Goal: Use online tool/utility: Use online tool/utility

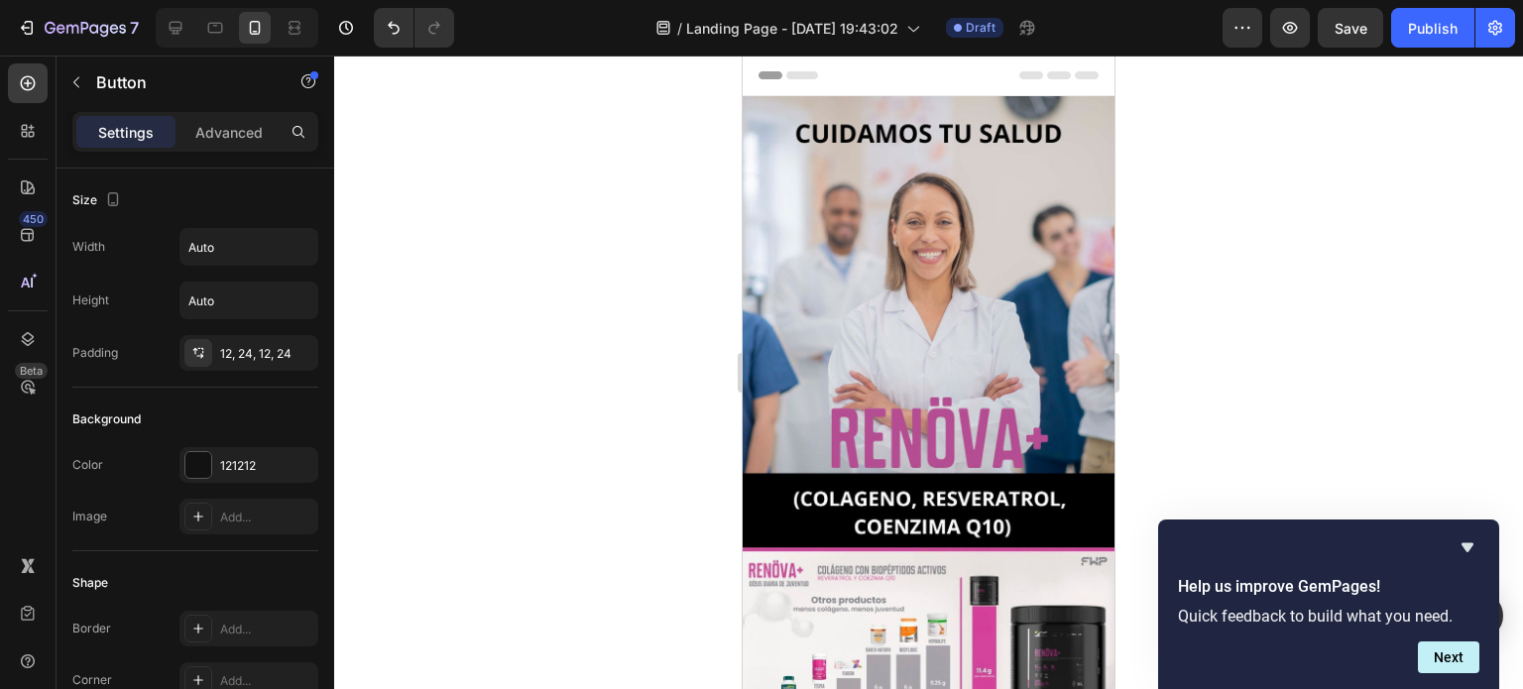
scroll to position [496, 0]
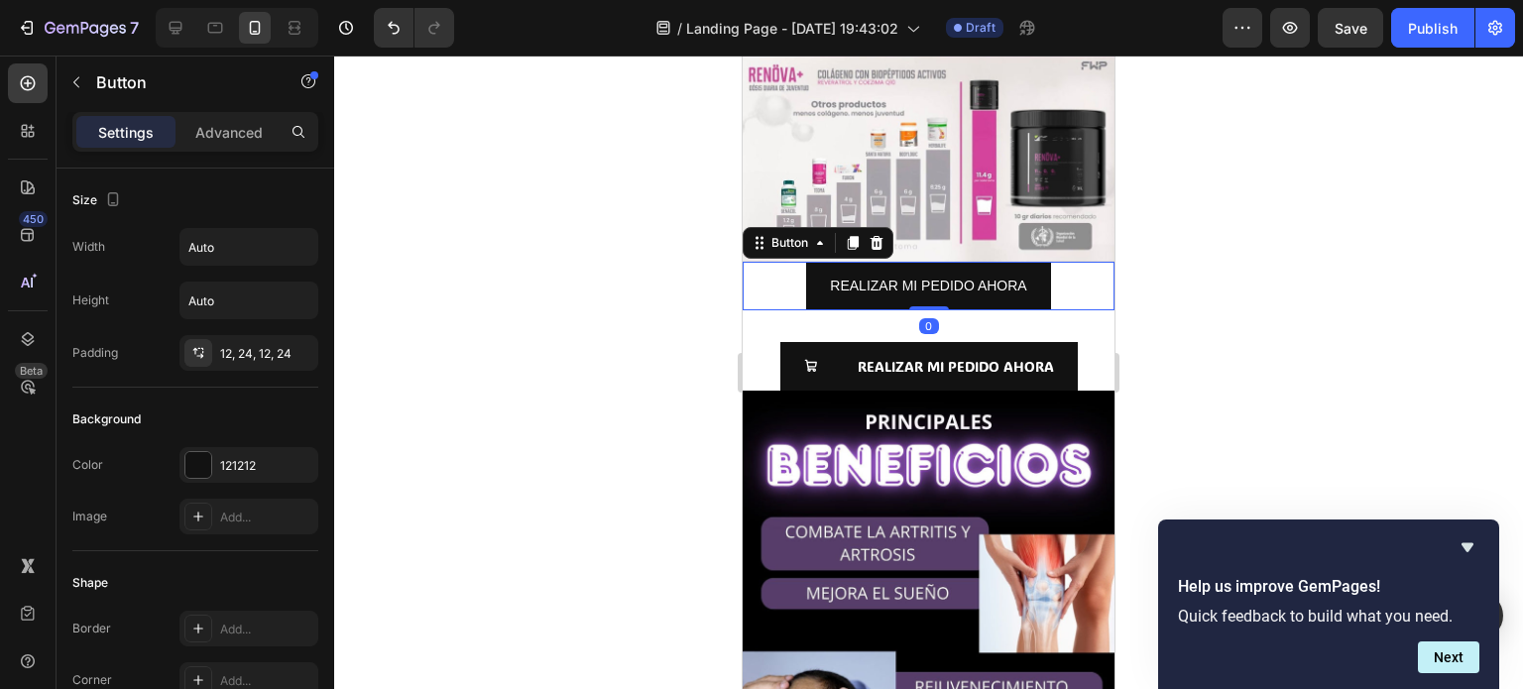
click at [1048, 262] on div "REALIZAR MI PEDIDO AHORA Button 0" at bounding box center [929, 286] width 372 height 49
click at [254, 130] on p "Advanced" at bounding box center [228, 132] width 67 height 21
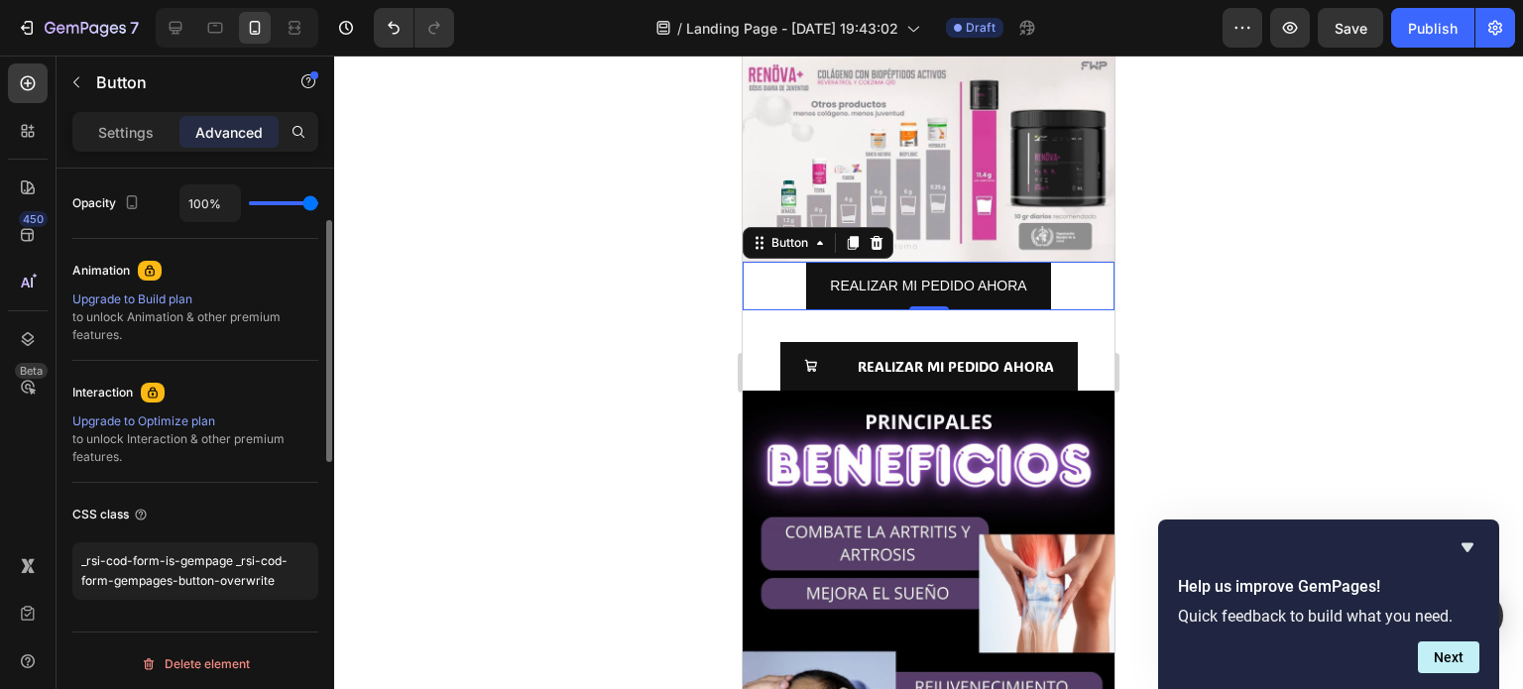
scroll to position [797, 0]
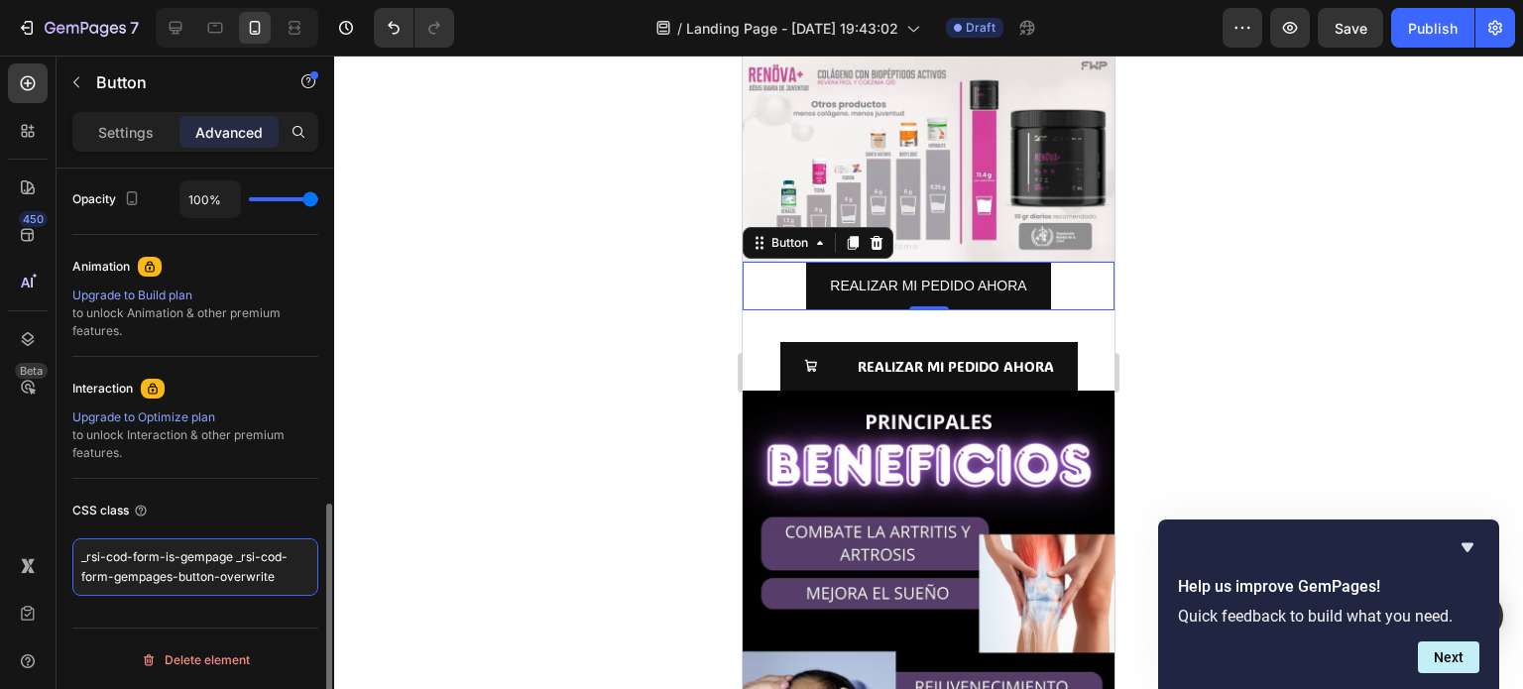
click at [218, 570] on textarea "_rsi-cod-form-is-gempage _rsi-cod-form-gempages-button-overwrite" at bounding box center [195, 567] width 246 height 58
drag, startPoint x: 291, startPoint y: 578, endPoint x: 75, endPoint y: 546, distance: 217.5
click at [75, 546] on textarea "_rsi-cod-form-is-gempage _rsi-cod-form-gempages-button-overwrite" at bounding box center [195, 567] width 246 height 58
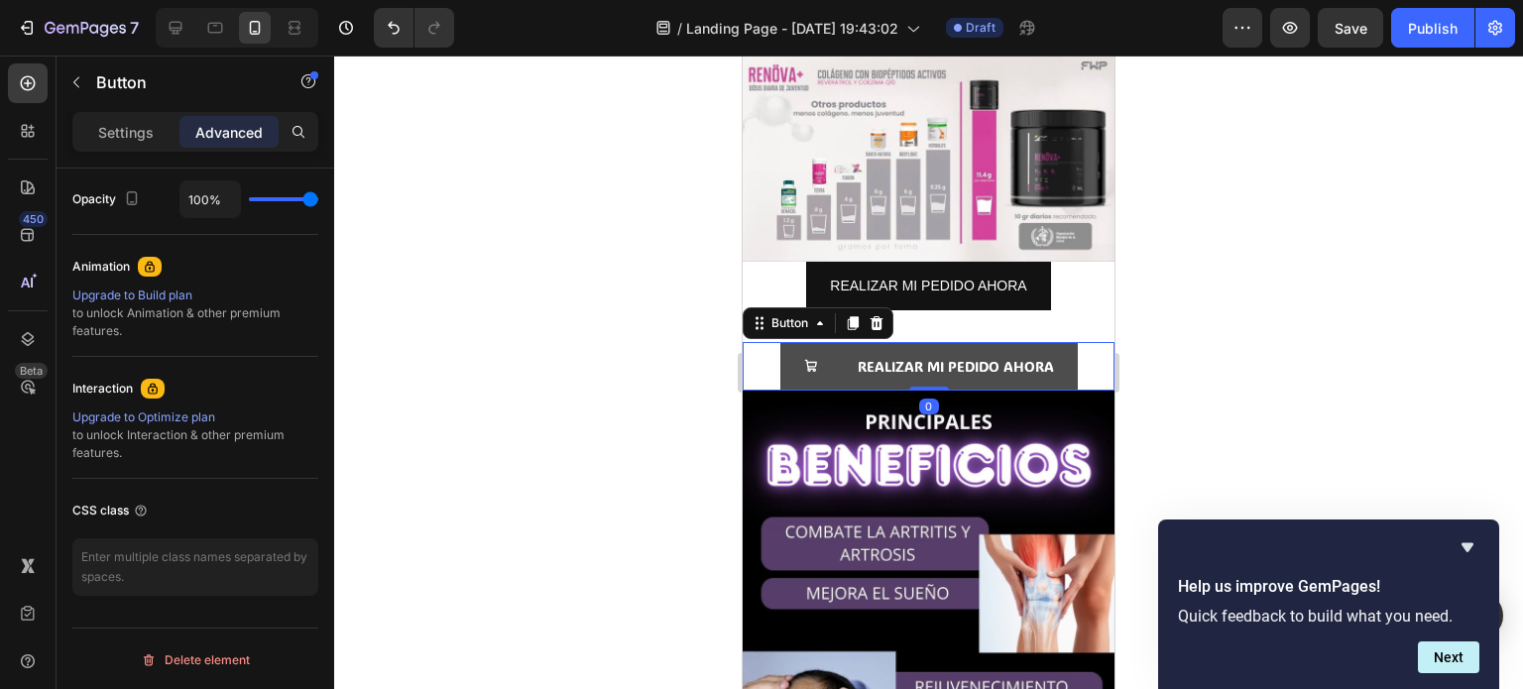
click at [1055, 342] on button "REALIZAR MI PEDIDO AHORA" at bounding box center [928, 366] width 297 height 49
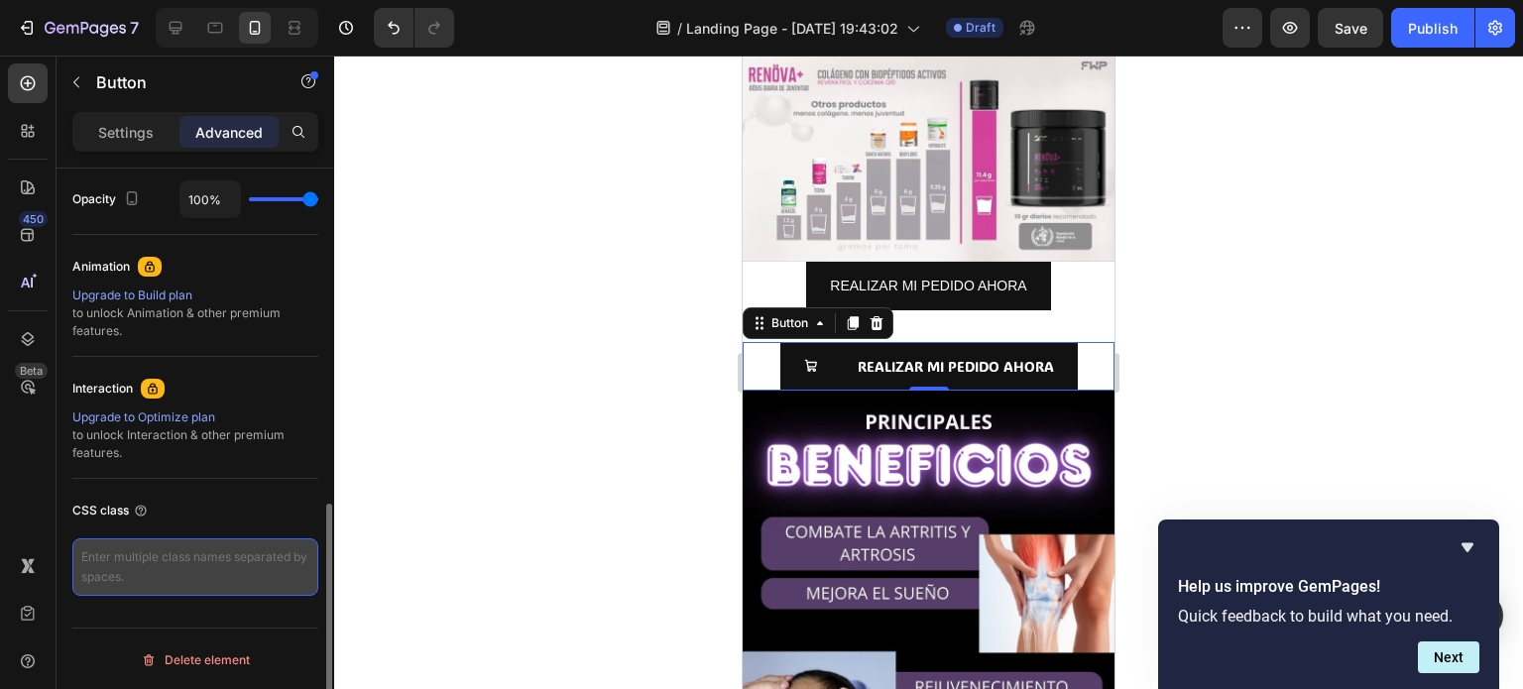
click at [155, 569] on textarea at bounding box center [195, 567] width 246 height 58
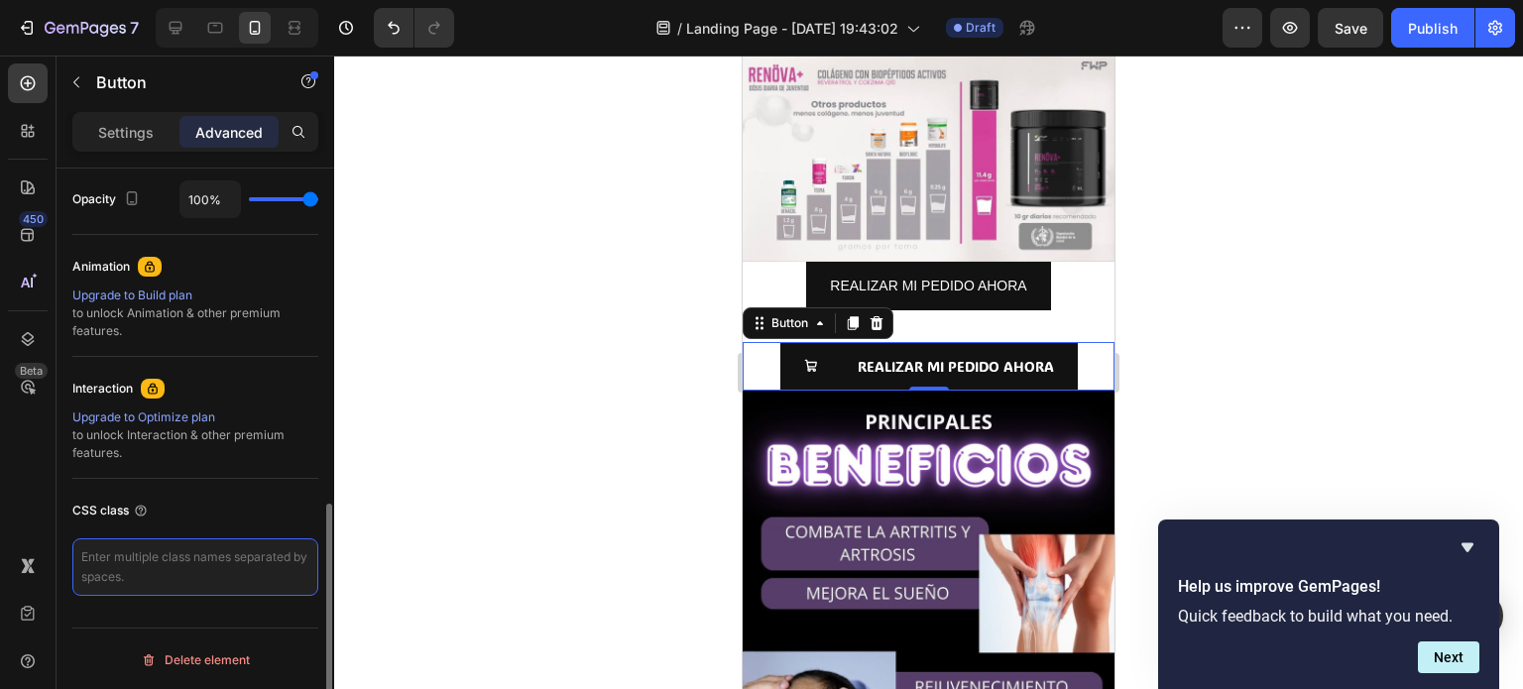
type textarea "_rsi-cod-form-is-gempage _rsi-cod-form-gempages-button-overwrite"
click at [77, 555] on textarea "_rsi-cod-form-is-gempage _rsi-cod-form-gempages-button-overwrite" at bounding box center [195, 567] width 246 height 58
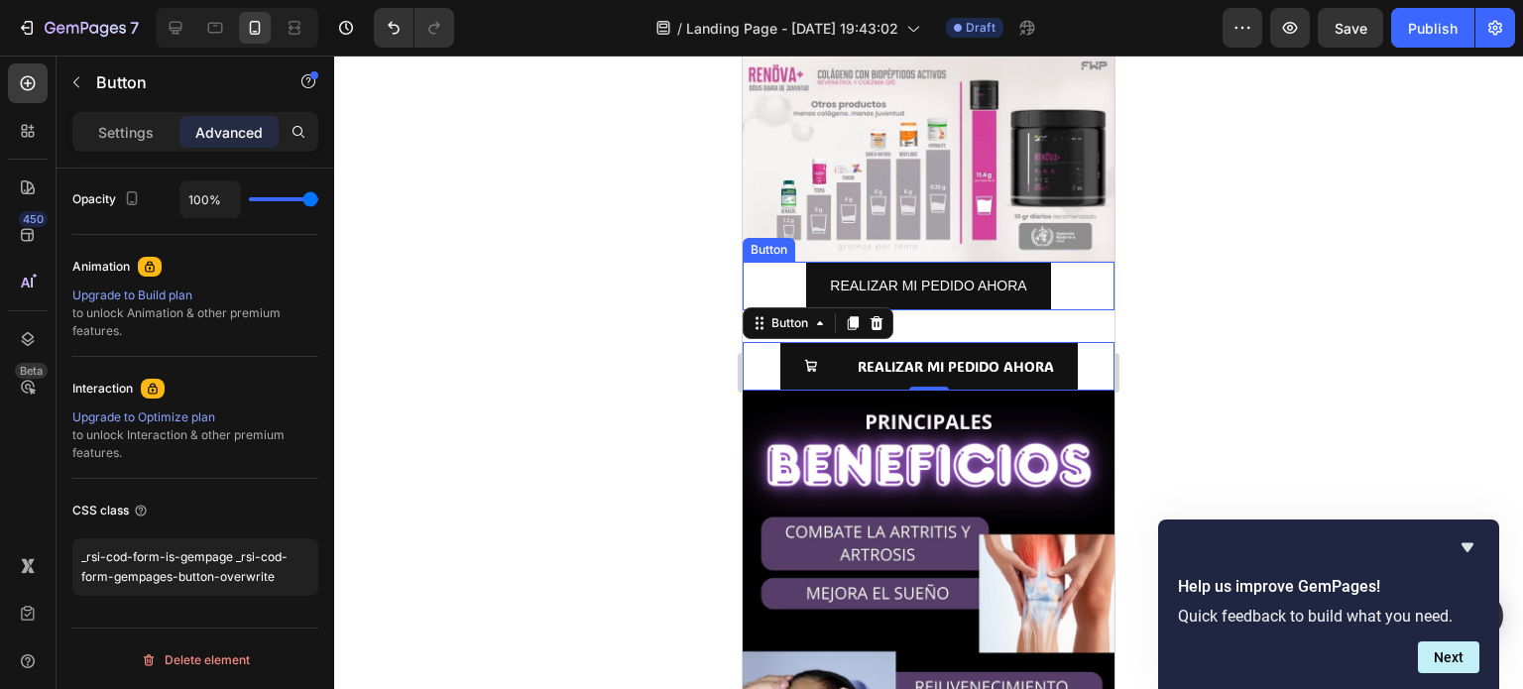
click at [1093, 262] on div "REALIZAR MI PEDIDO AHORA Button" at bounding box center [929, 286] width 372 height 49
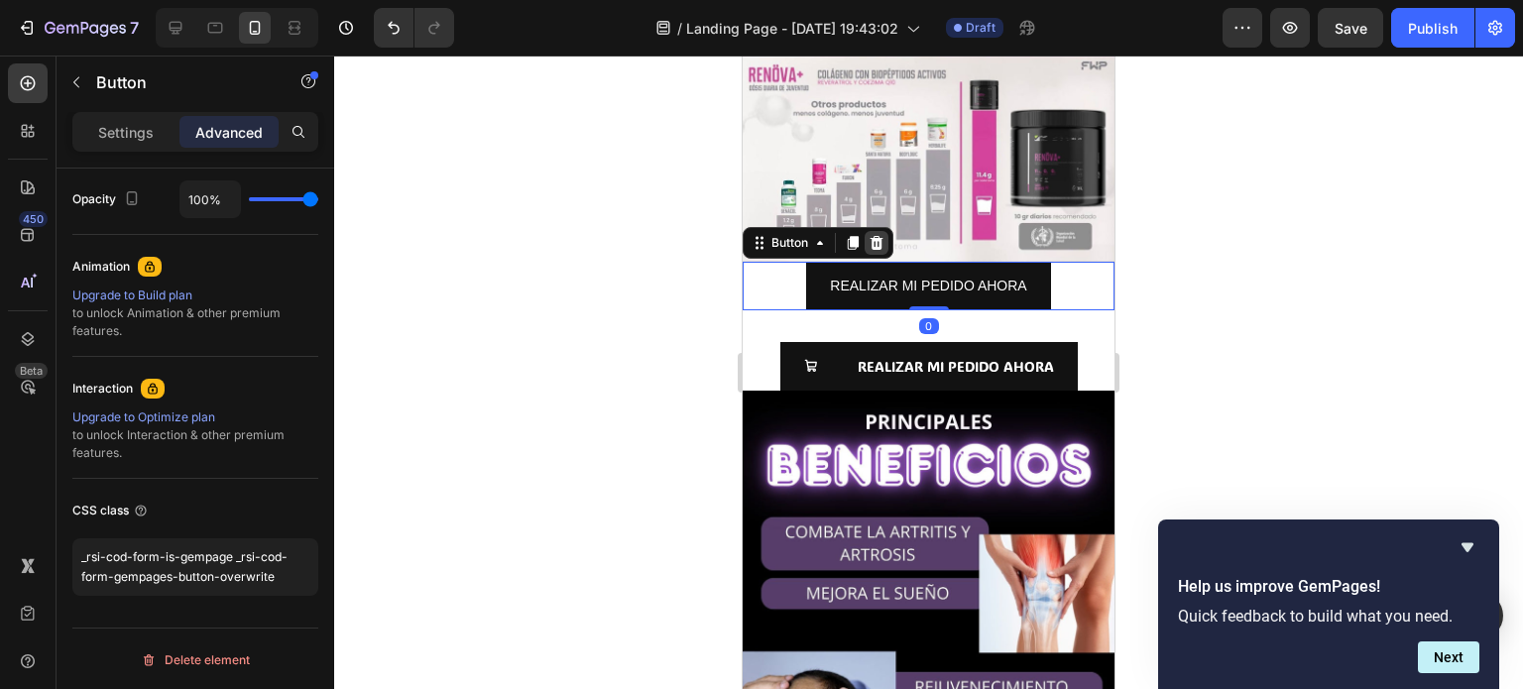
click at [881, 235] on icon at bounding box center [877, 243] width 16 height 16
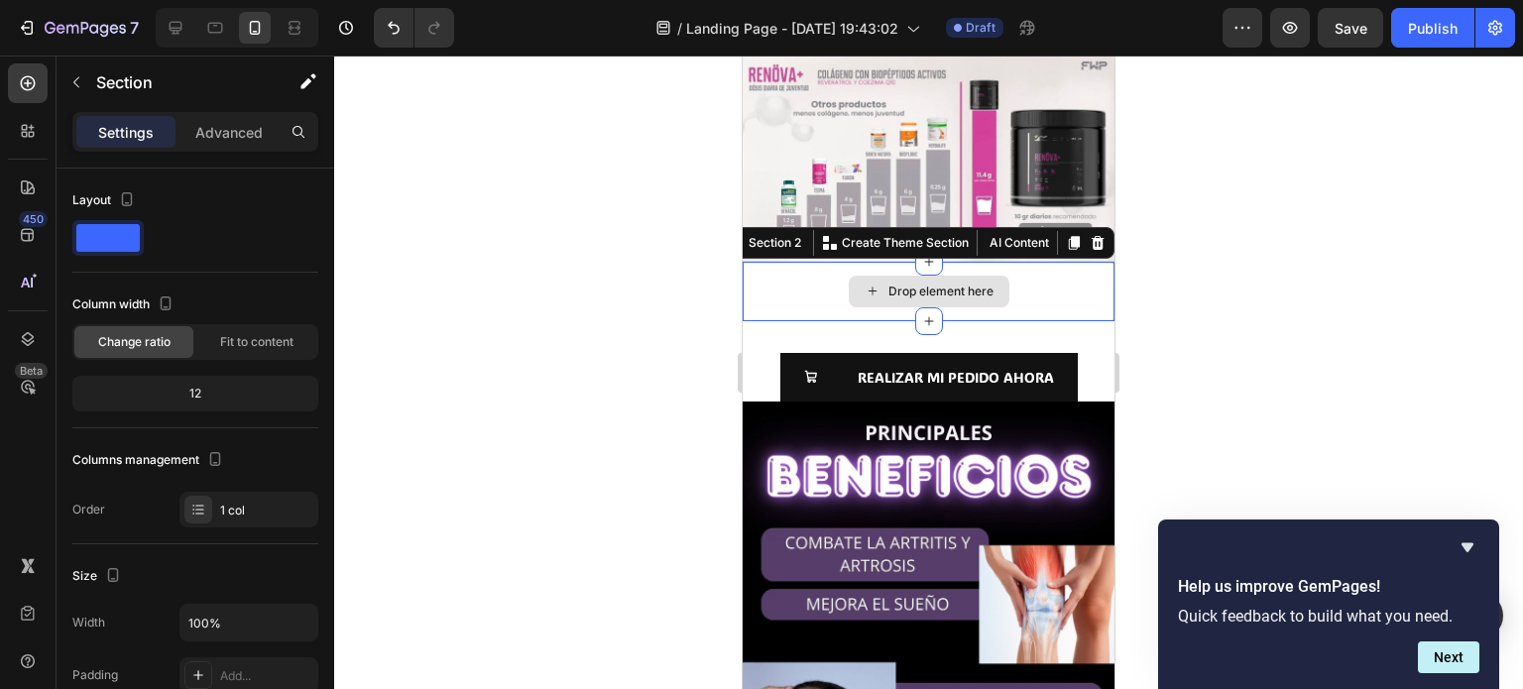
click at [1046, 262] on div "Drop element here" at bounding box center [929, 291] width 372 height 59
click at [1092, 235] on icon at bounding box center [1098, 242] width 13 height 14
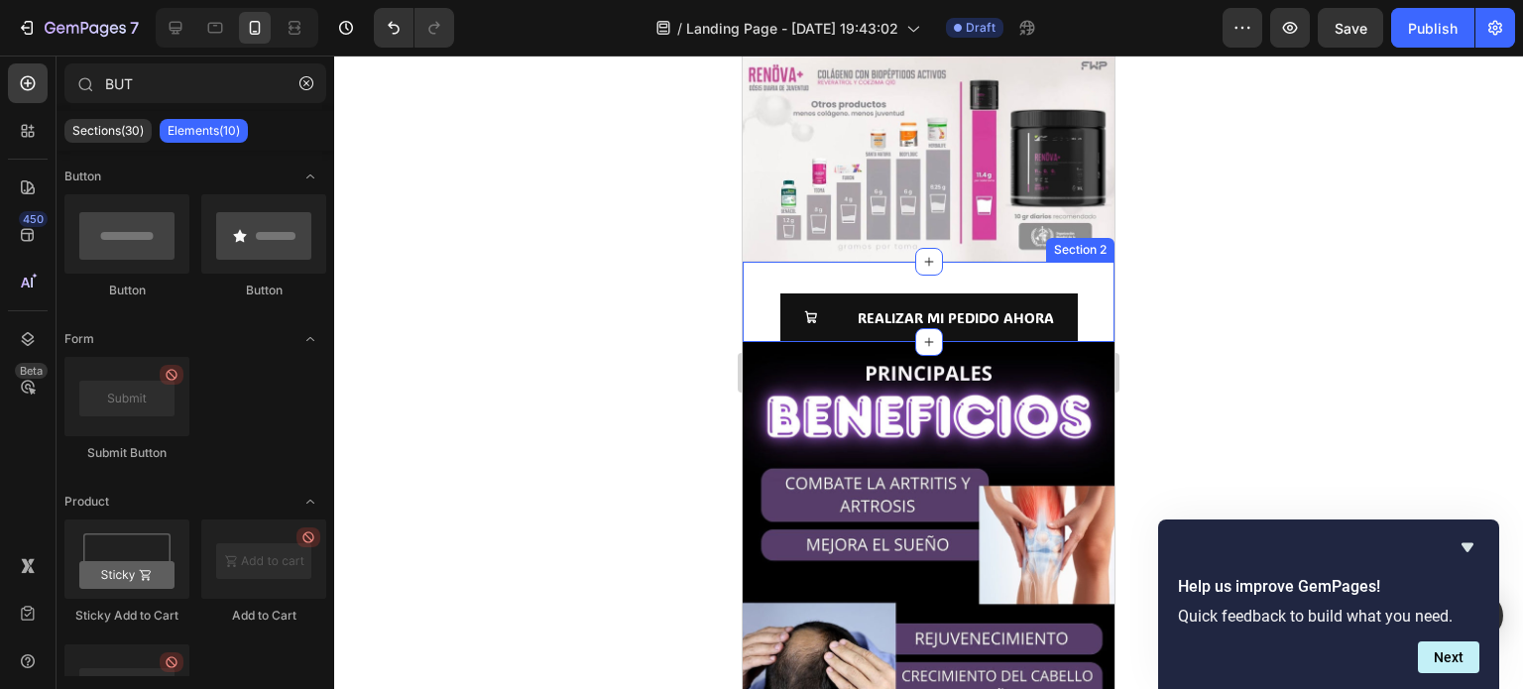
click at [1073, 262] on div "REALIZAR MI PEDIDO AHORA Button Section 2" at bounding box center [929, 302] width 372 height 80
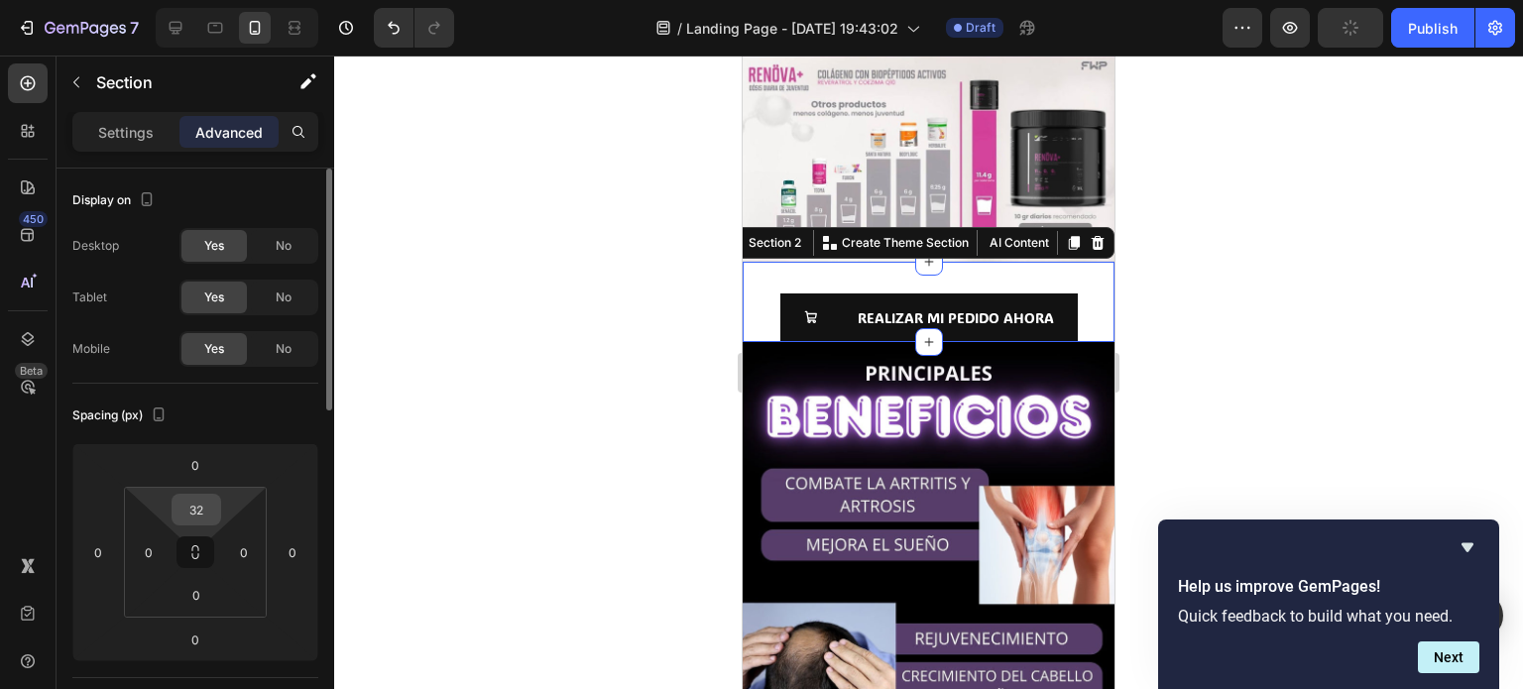
click at [210, 515] on input "32" at bounding box center [196, 510] width 40 height 30
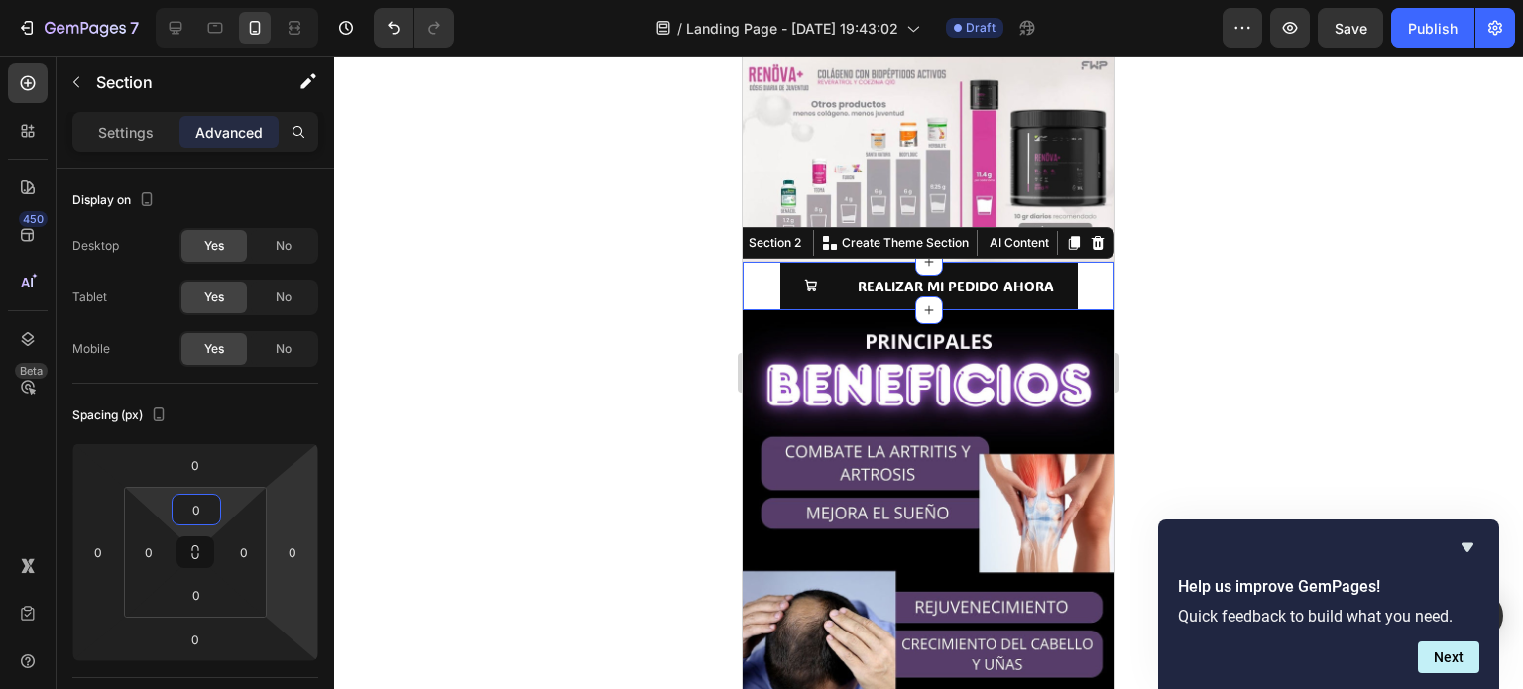
type input "0"
